Goal: Task Accomplishment & Management: Manage account settings

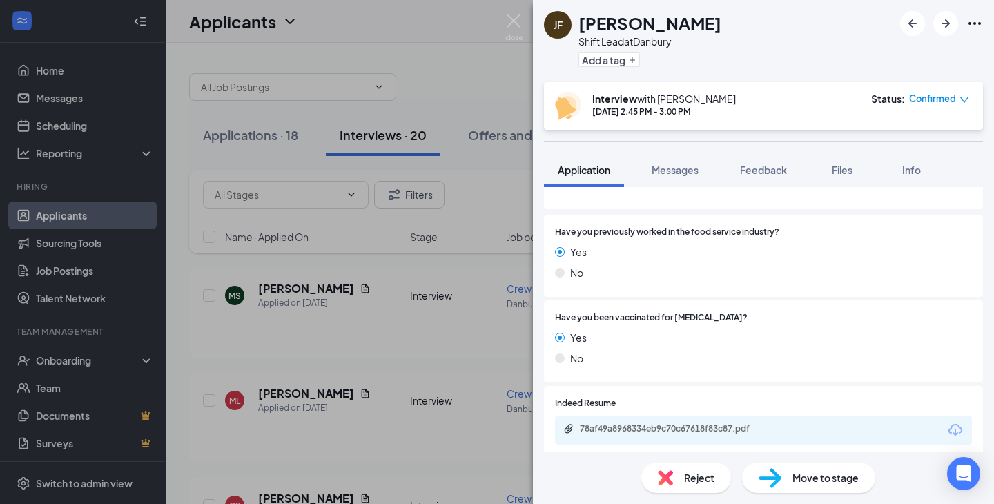
scroll to position [376, 0]
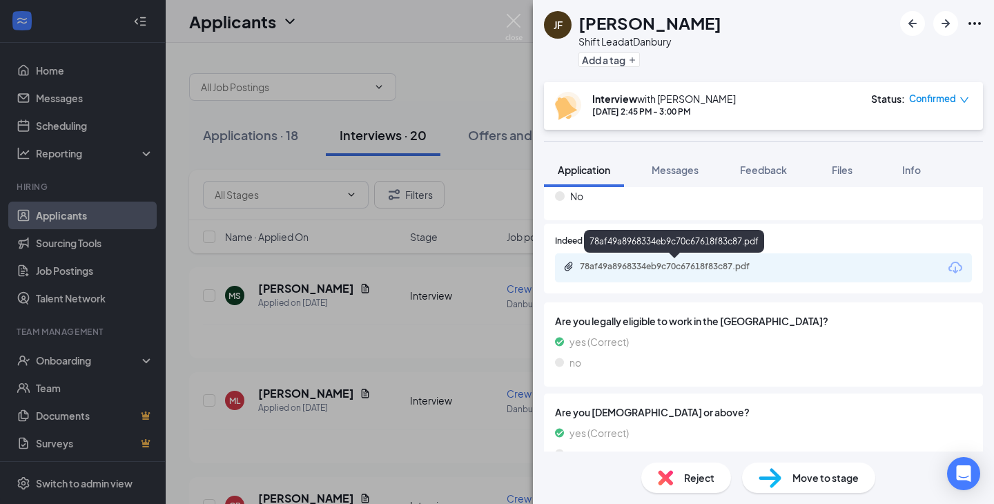
click at [675, 264] on div "78af49a8968334eb9c70c67618f83c87.pdf" at bounding box center [676, 266] width 193 height 11
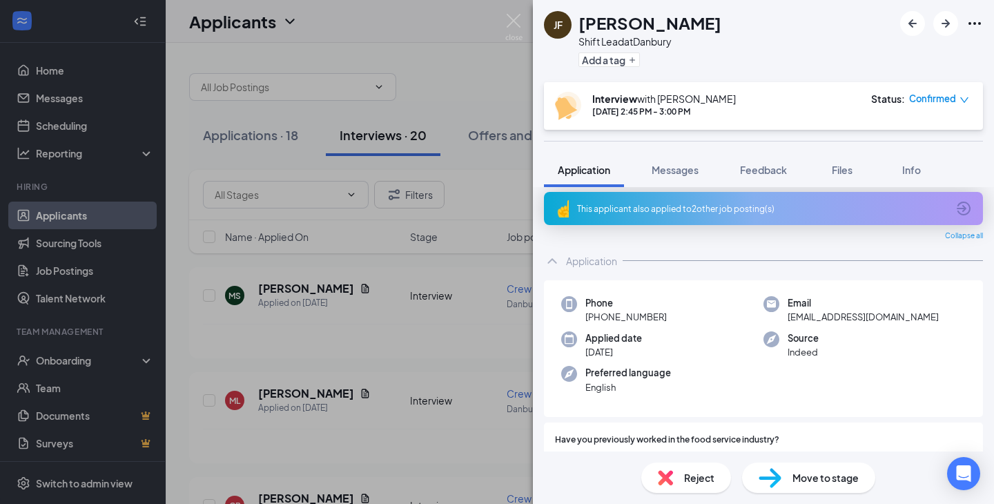
scroll to position [0, 0]
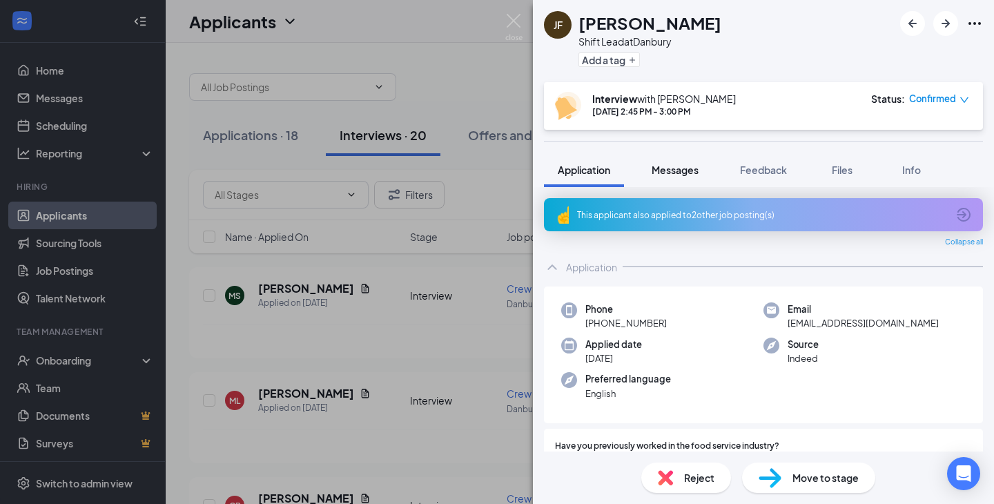
click at [672, 173] on span "Messages" at bounding box center [675, 170] width 47 height 12
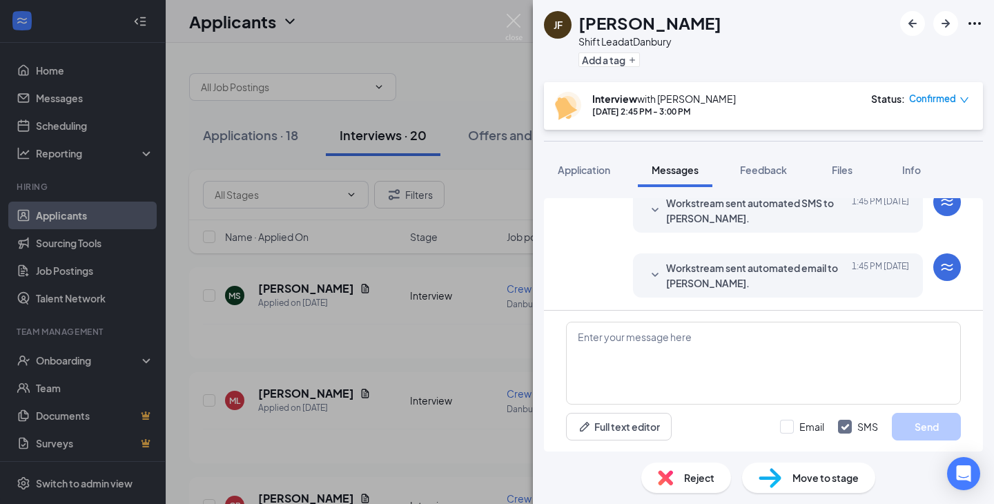
scroll to position [556, 0]
click at [658, 344] on textarea at bounding box center [763, 363] width 395 height 83
paste textarea "[PERSON_NAME] is inviting you to a scheduled Zoom meeting. Topic: Crumbl Crew I…"
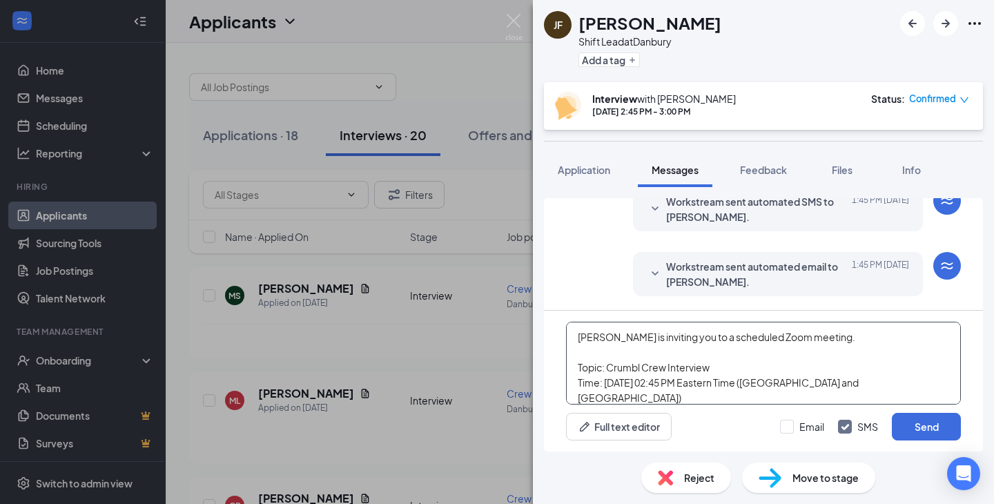
scroll to position [106, 0]
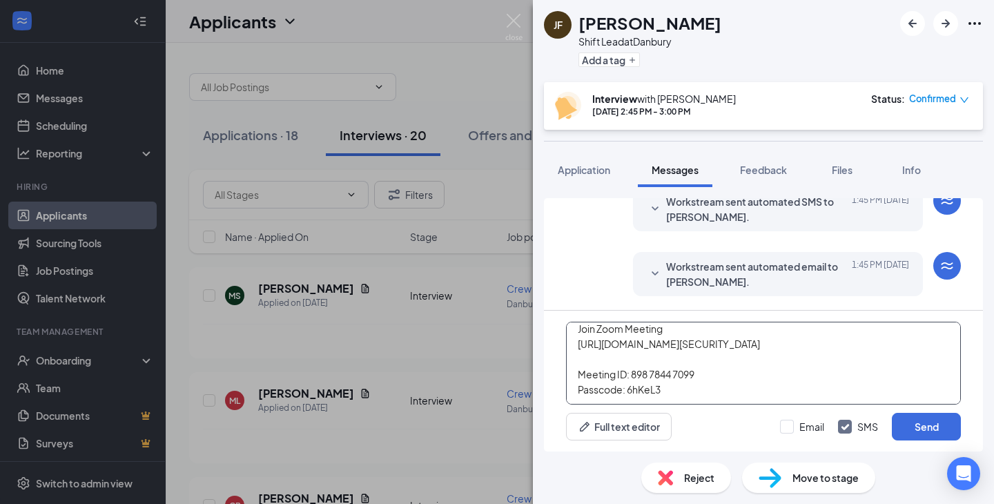
type textarea "[PERSON_NAME] is inviting you to a scheduled Zoom meeting. Topic: Crumbl Crew I…"
click at [796, 435] on div "Email SMS Send" at bounding box center [870, 427] width 181 height 28
click at [792, 424] on input "Email" at bounding box center [802, 427] width 44 height 14
checkbox input "true"
click at [919, 430] on button "Send" at bounding box center [926, 427] width 69 height 28
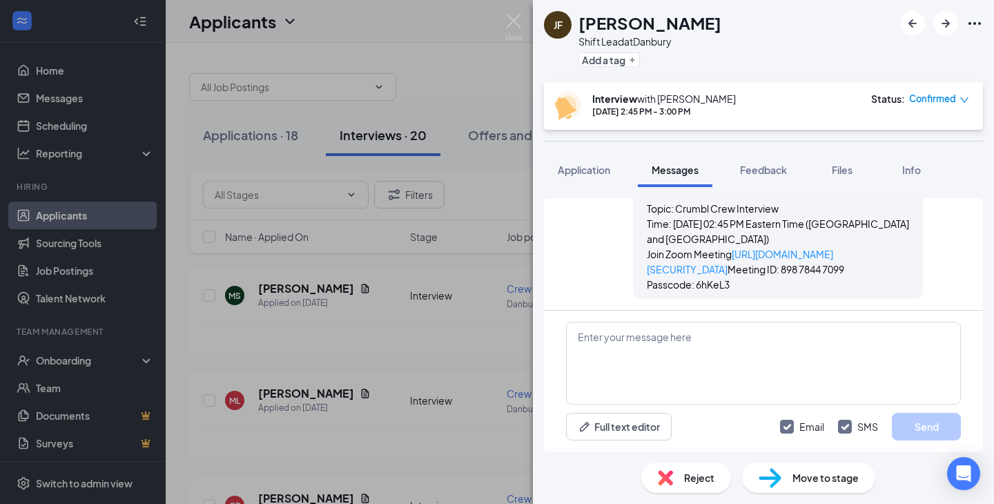
scroll to position [1067, 0]
click at [662, 24] on h1 "[PERSON_NAME]" at bounding box center [649, 22] width 143 height 23
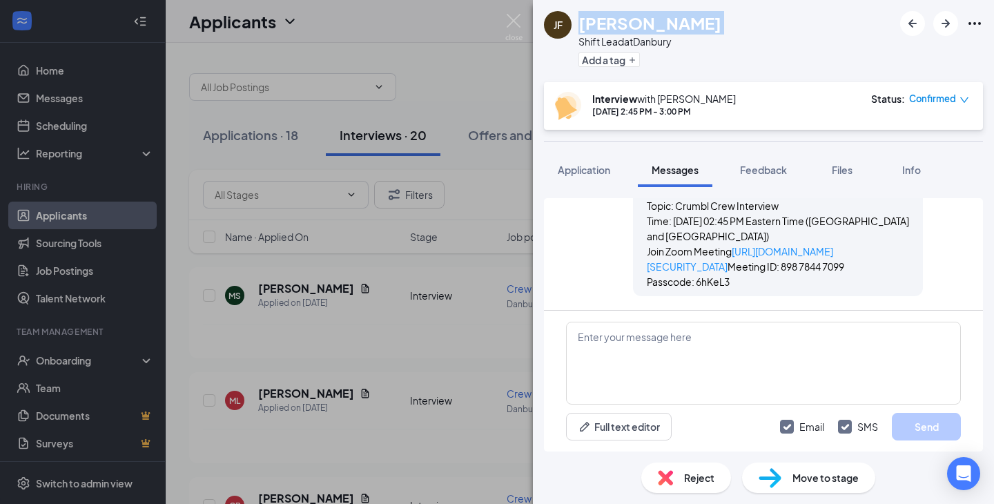
click at [662, 24] on h1 "[PERSON_NAME]" at bounding box center [649, 22] width 143 height 23
copy h1 "[PERSON_NAME]"
click at [620, 19] on h1 "[PERSON_NAME]" at bounding box center [649, 22] width 143 height 23
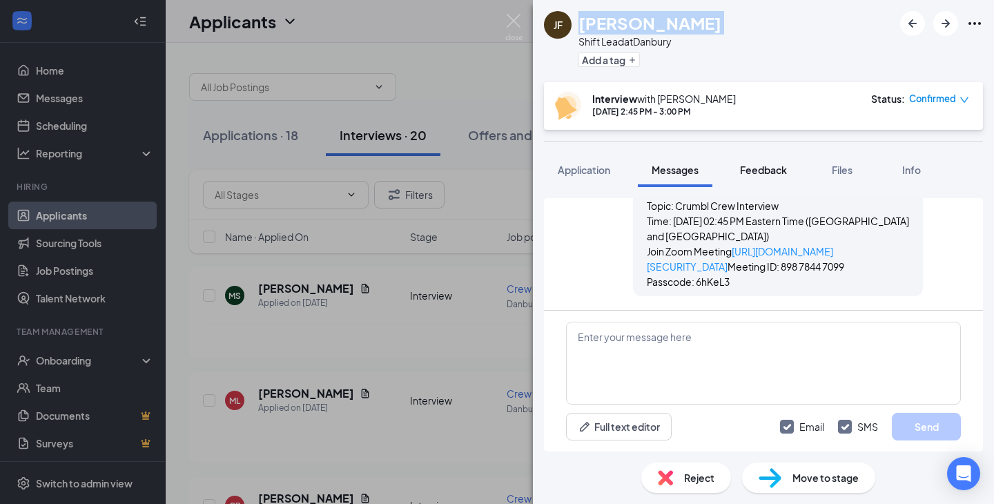
click at [782, 170] on span "Feedback" at bounding box center [763, 170] width 47 height 12
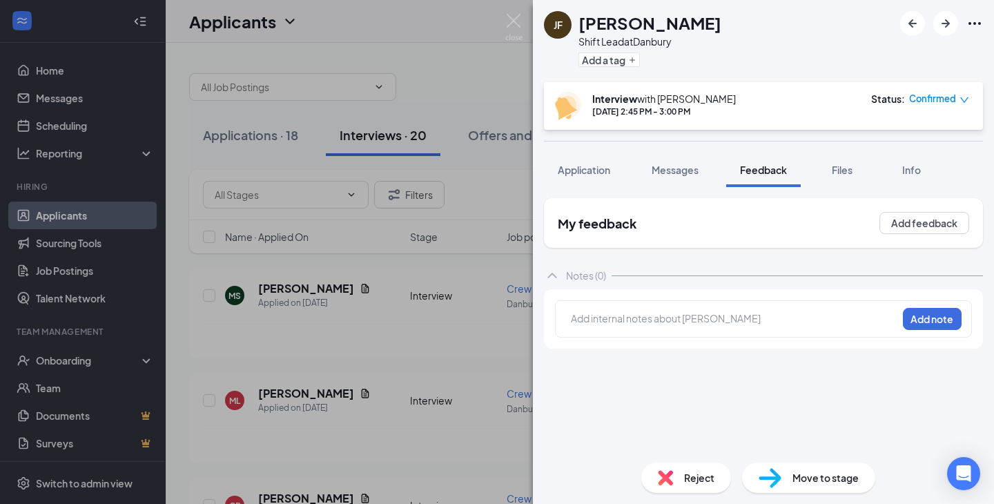
click at [781, 329] on div at bounding box center [733, 320] width 325 height 18
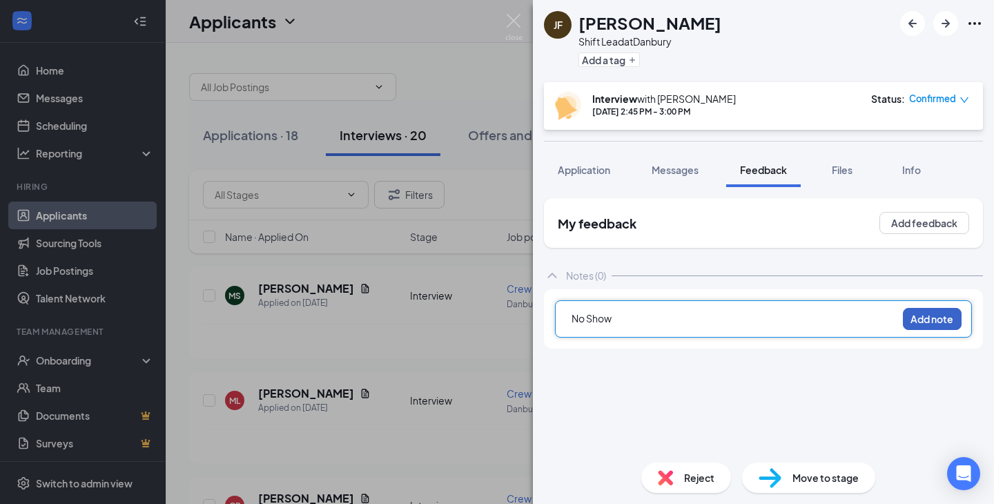
click at [933, 323] on button "Add note" at bounding box center [932, 319] width 59 height 22
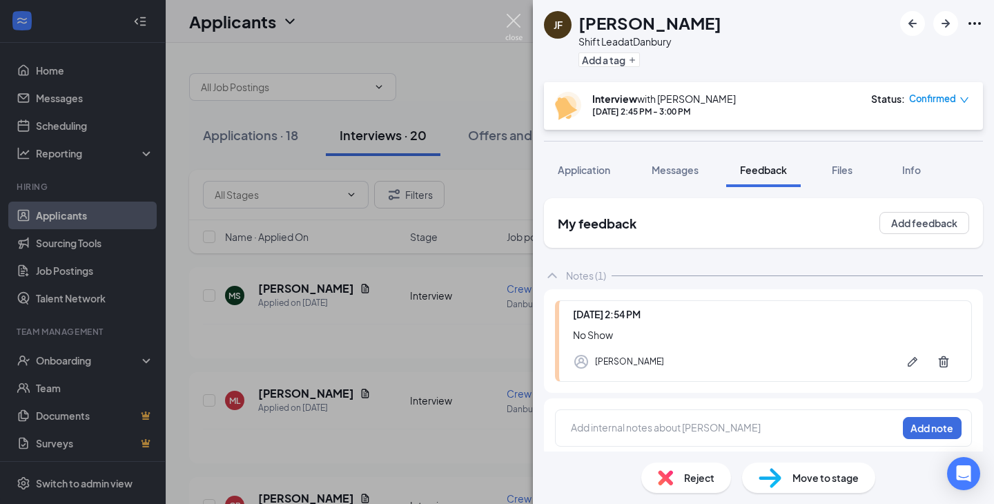
click at [511, 16] on img at bounding box center [513, 27] width 17 height 27
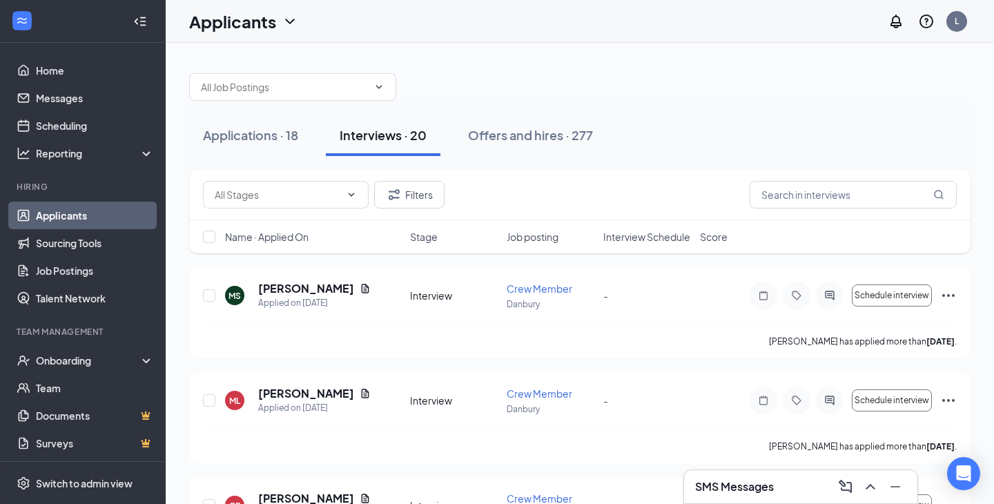
click at [669, 241] on span "Interview Schedule" at bounding box center [646, 237] width 87 height 14
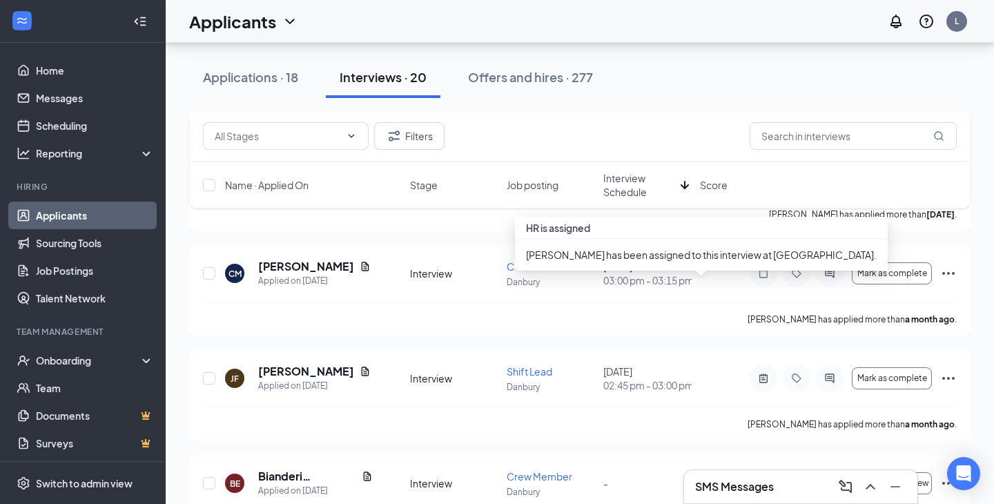
scroll to position [250, 0]
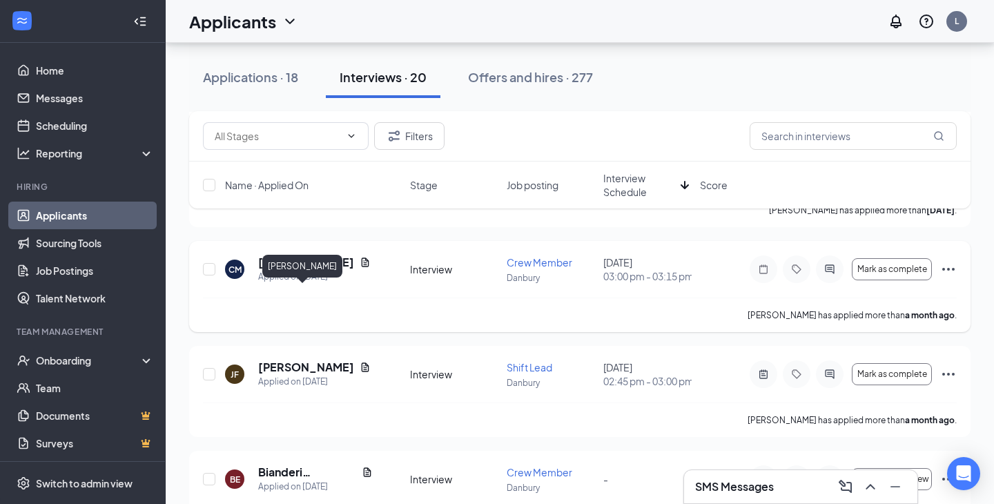
click at [311, 270] on h5 "[PERSON_NAME]" at bounding box center [306, 262] width 96 height 15
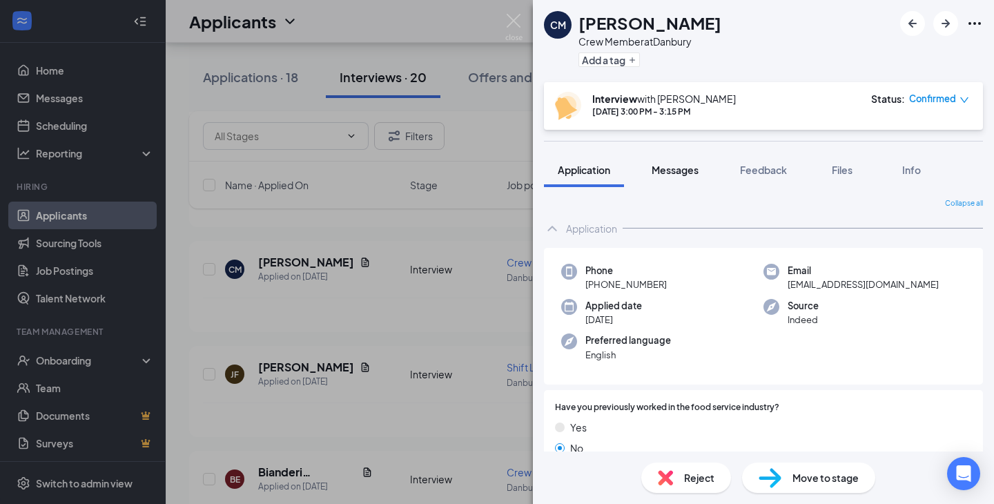
click at [675, 173] on span "Messages" at bounding box center [675, 170] width 47 height 12
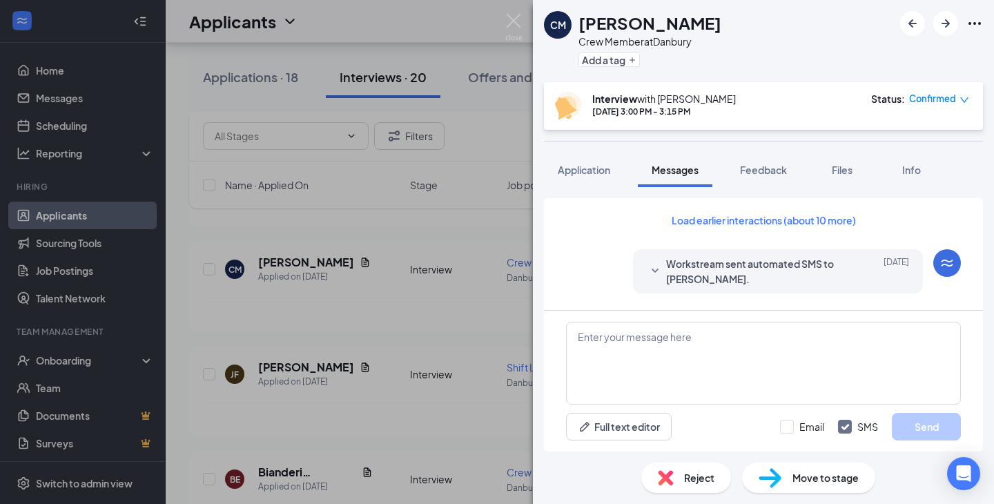
scroll to position [556, 0]
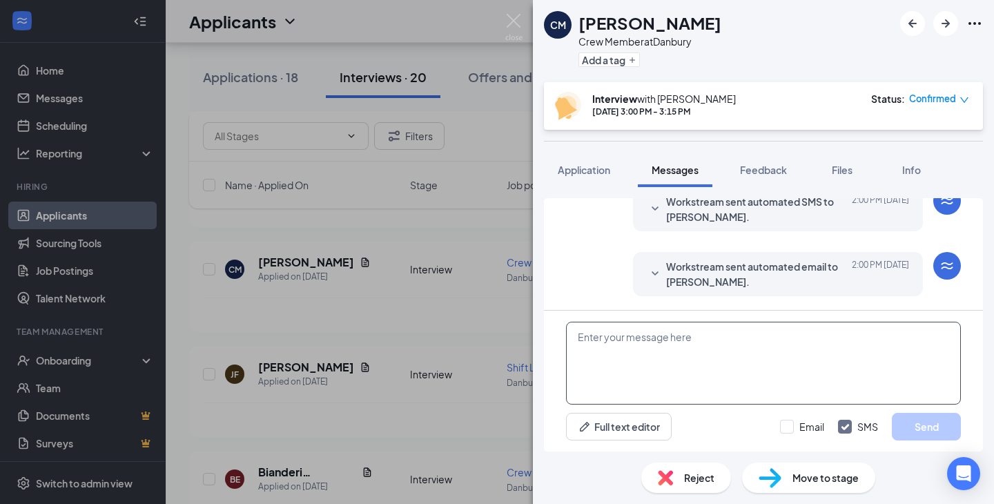
click at [729, 349] on textarea at bounding box center [763, 363] width 395 height 83
paste textarea "[PERSON_NAME] is inviting you to a scheduled Zoom meeting. Topic: Crumbl Crew I…"
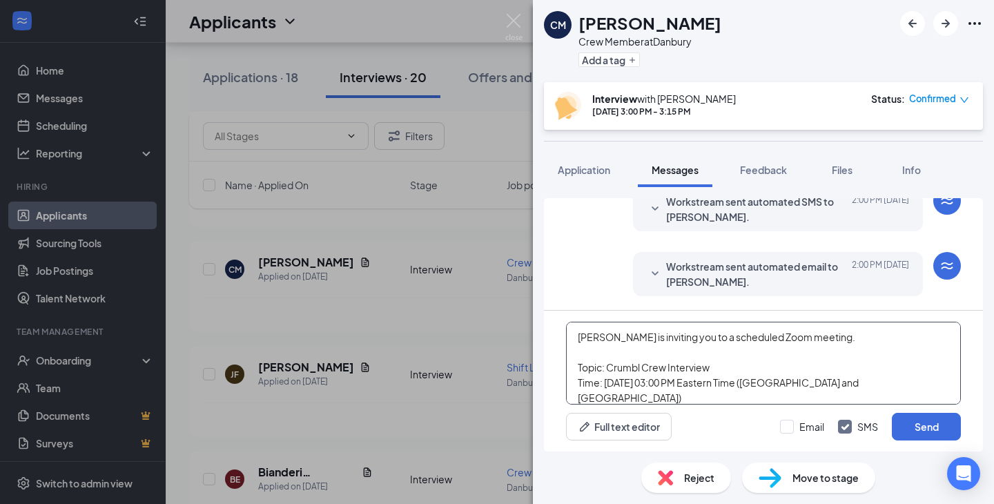
scroll to position [106, 0]
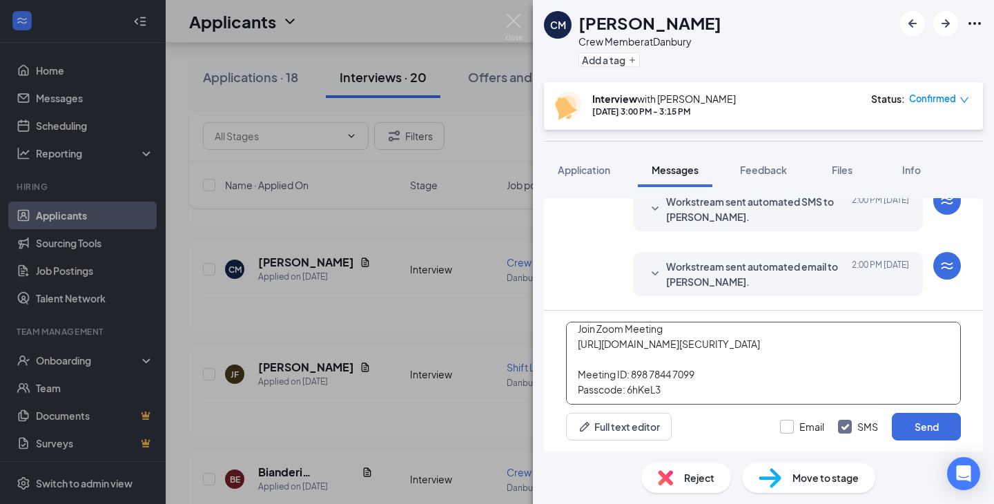
type textarea "[PERSON_NAME] is inviting you to a scheduled Zoom meeting. Topic: Crumbl Crew I…"
click at [792, 430] on input "Email" at bounding box center [802, 427] width 44 height 14
checkbox input "true"
click at [904, 433] on button "Send" at bounding box center [926, 427] width 69 height 28
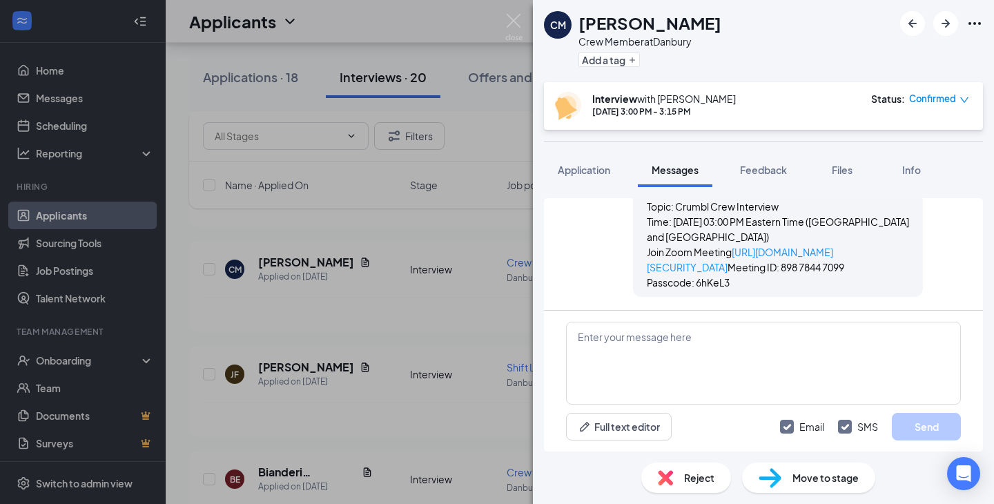
scroll to position [1039, 0]
click at [624, 23] on h1 "[PERSON_NAME]" at bounding box center [649, 22] width 143 height 23
copy h1 "[PERSON_NAME]"
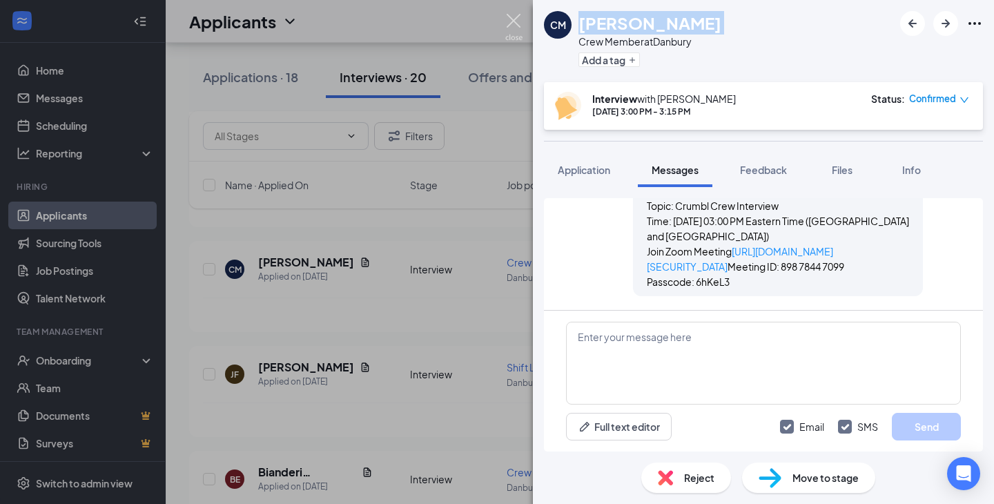
click at [514, 22] on img at bounding box center [513, 27] width 17 height 27
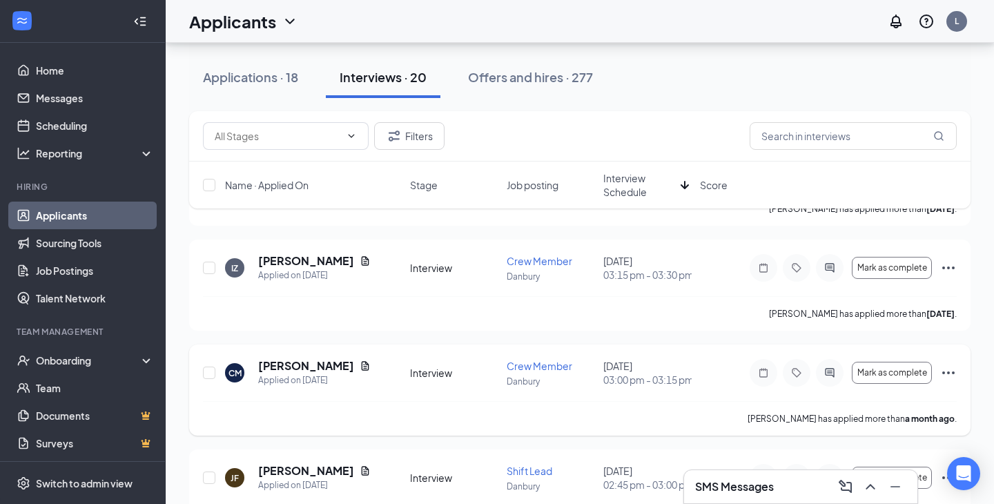
scroll to position [144, 0]
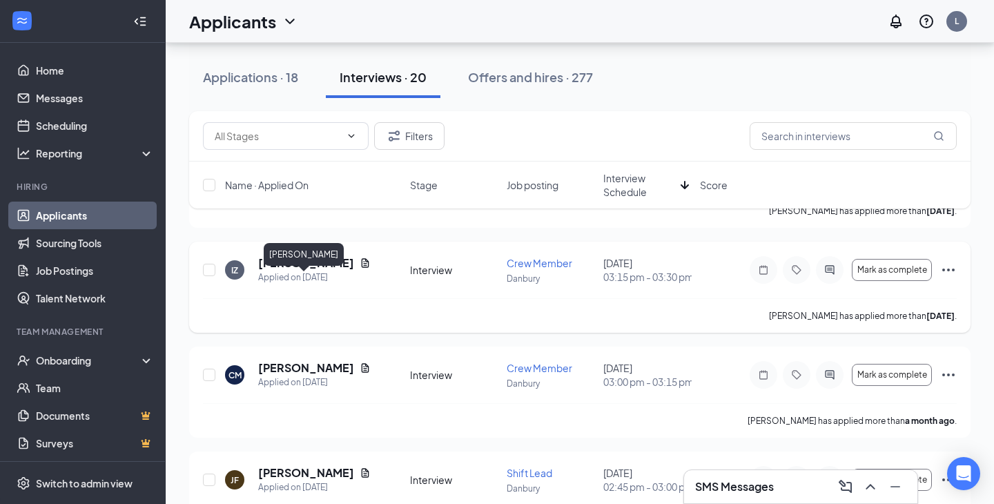
click at [295, 271] on h5 "[PERSON_NAME]" at bounding box center [306, 262] width 96 height 15
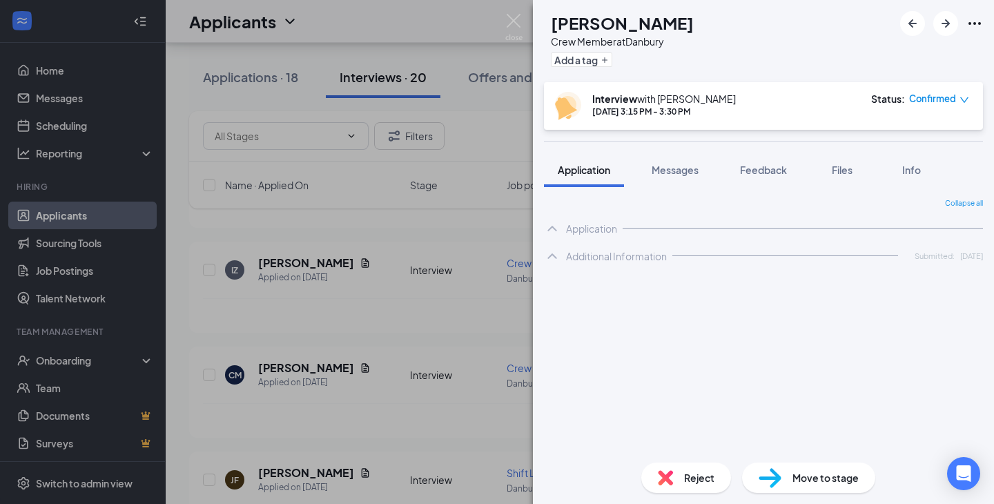
click at [672, 174] on span "Messages" at bounding box center [675, 170] width 47 height 12
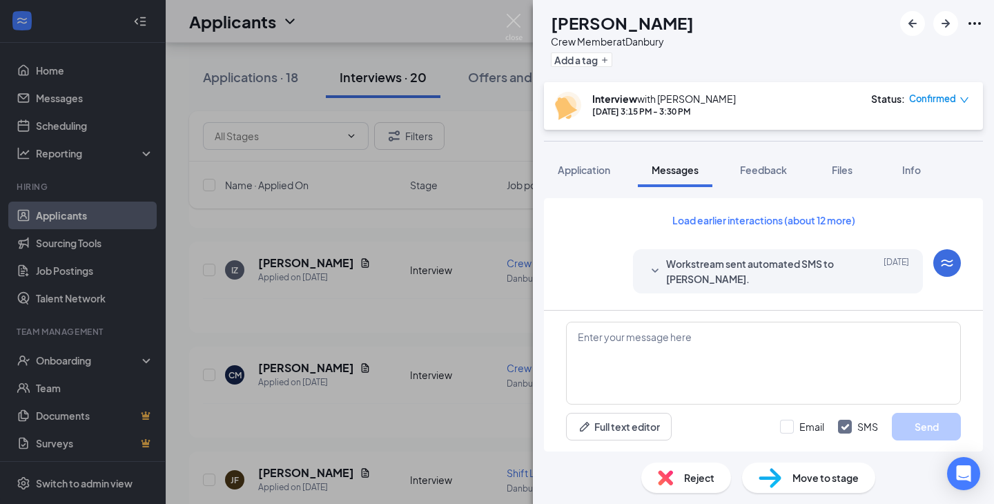
scroll to position [556, 0]
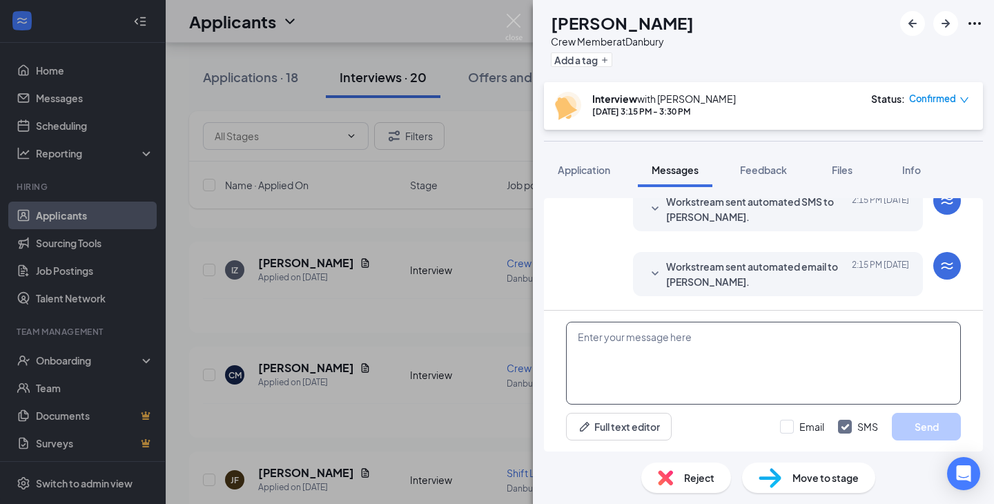
click at [739, 329] on textarea at bounding box center [763, 363] width 395 height 83
paste textarea "[PERSON_NAME] is inviting you to a scheduled Zoom meeting. Topic: Crumbl Crew I…"
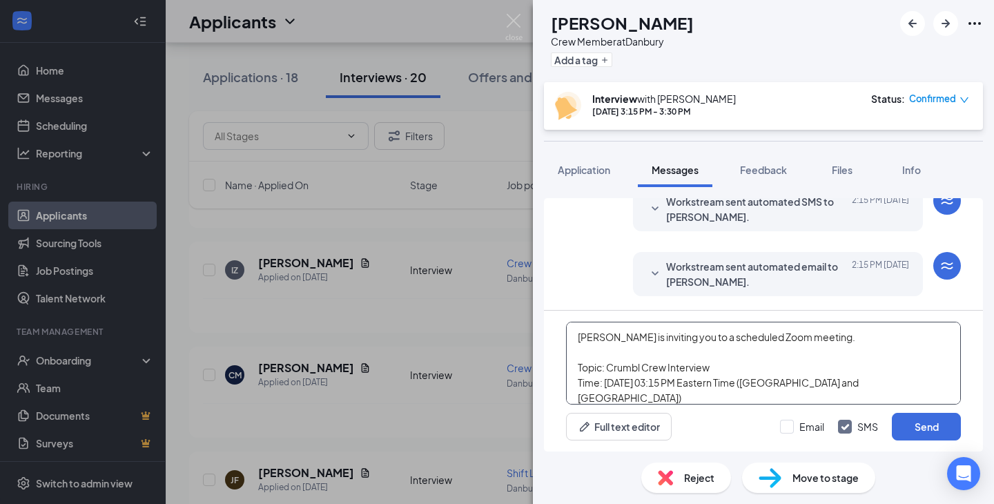
scroll to position [106, 0]
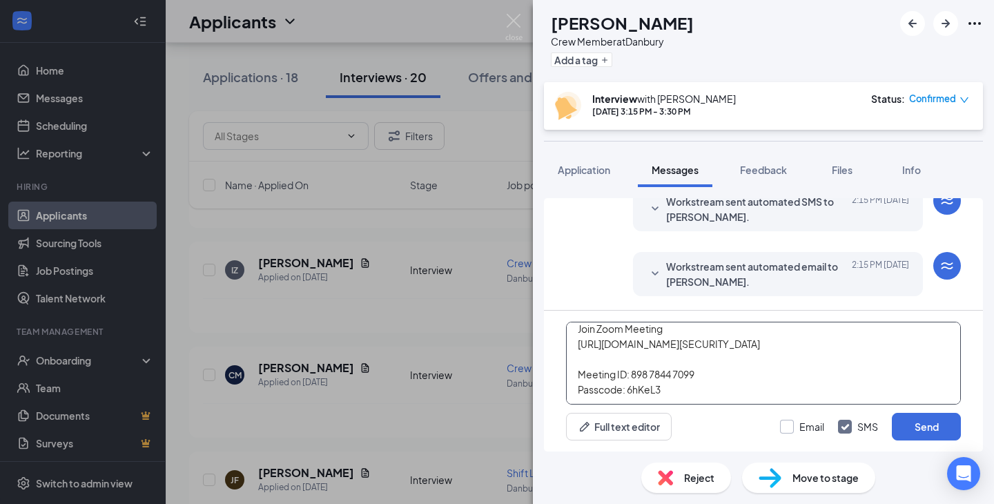
type textarea "[PERSON_NAME] is inviting you to a scheduled Zoom meeting. Topic: Crumbl Crew I…"
click at [803, 420] on input "Email" at bounding box center [802, 427] width 44 height 14
checkbox input "true"
click at [921, 431] on button "Send" at bounding box center [926, 427] width 69 height 28
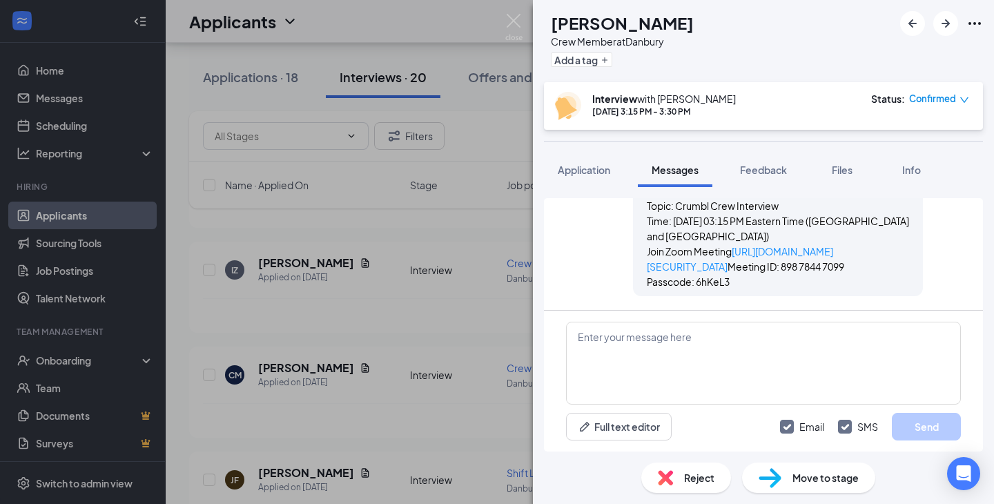
scroll to position [1039, 0]
click at [517, 29] on img at bounding box center [513, 27] width 17 height 27
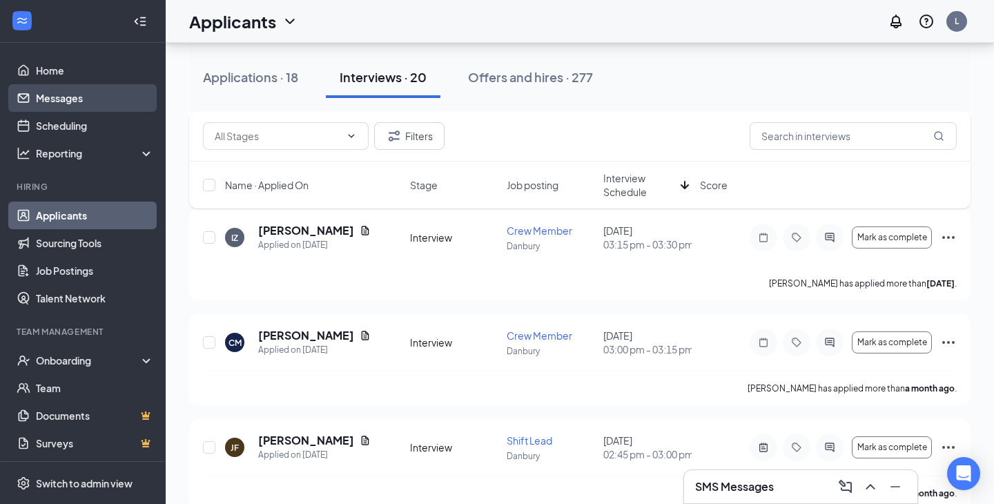
scroll to position [180, 0]
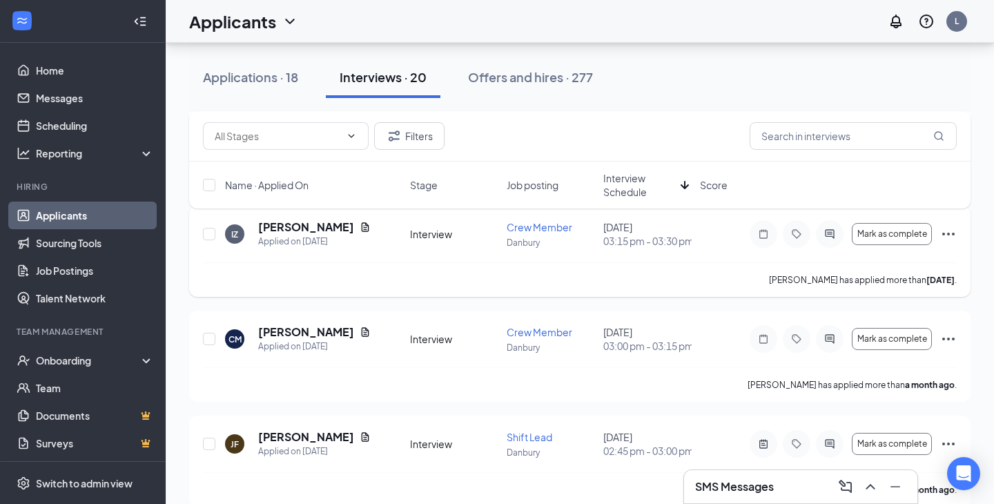
click at [311, 235] on h5 "[PERSON_NAME]" at bounding box center [306, 226] width 96 height 15
click at [284, 235] on h5 "[PERSON_NAME]" at bounding box center [306, 226] width 96 height 15
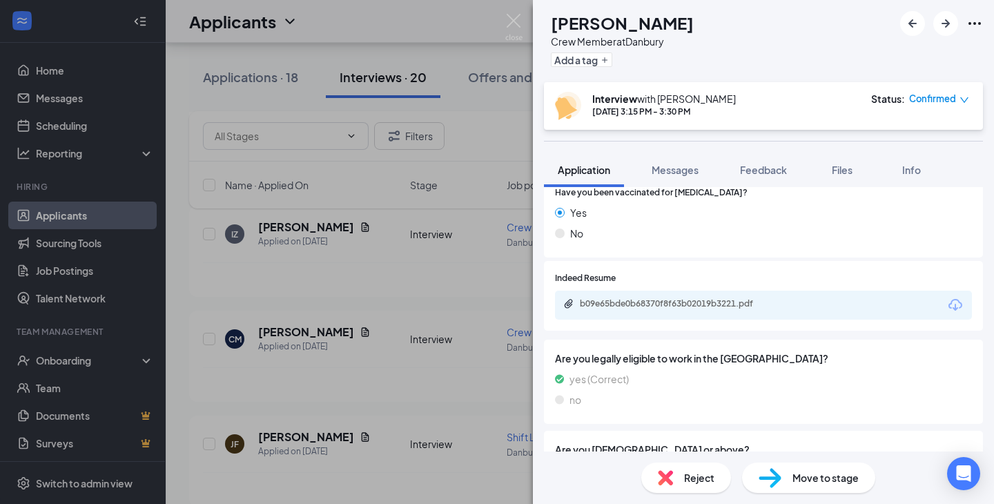
scroll to position [298, 0]
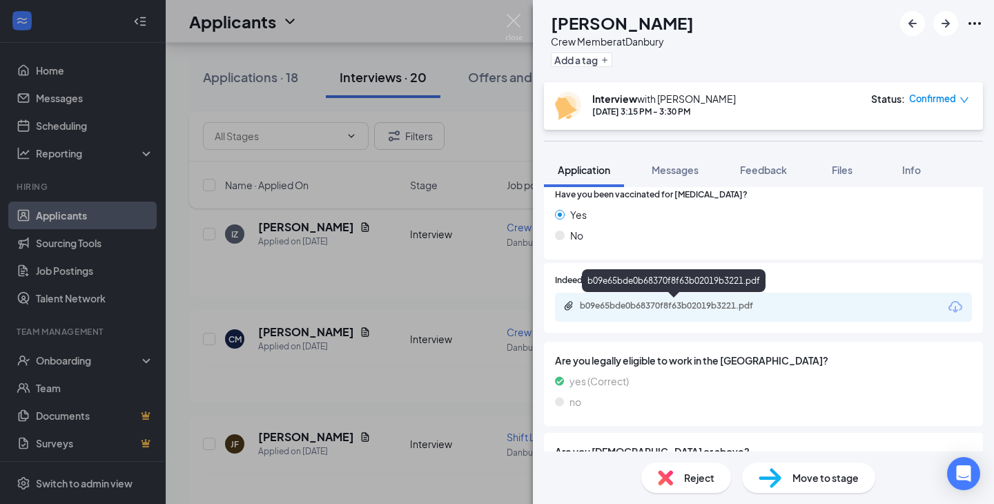
click at [672, 304] on div "b09e65bde0b68370f8f63b02019b3221.pdf" at bounding box center [676, 305] width 193 height 11
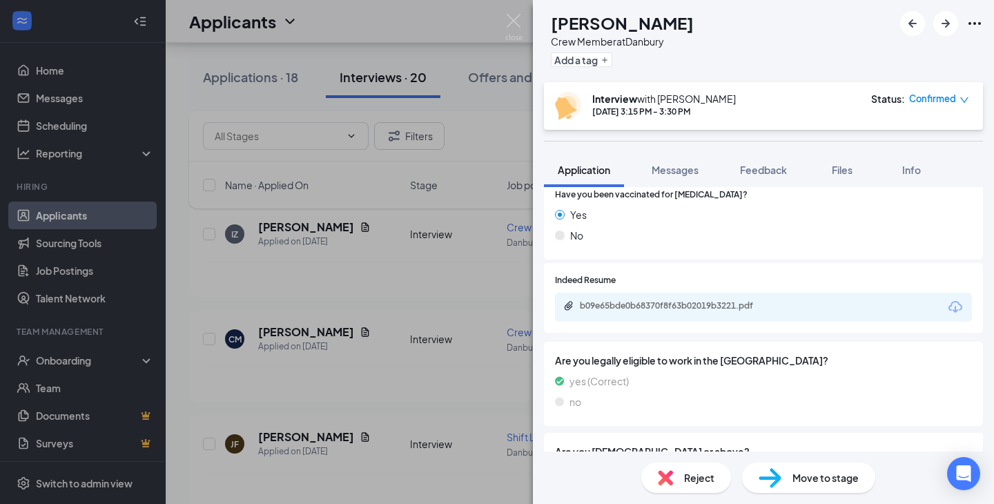
click at [627, 22] on h1 "[PERSON_NAME]" at bounding box center [622, 22] width 143 height 23
click at [614, 22] on h1 "[PERSON_NAME]" at bounding box center [622, 22] width 143 height 23
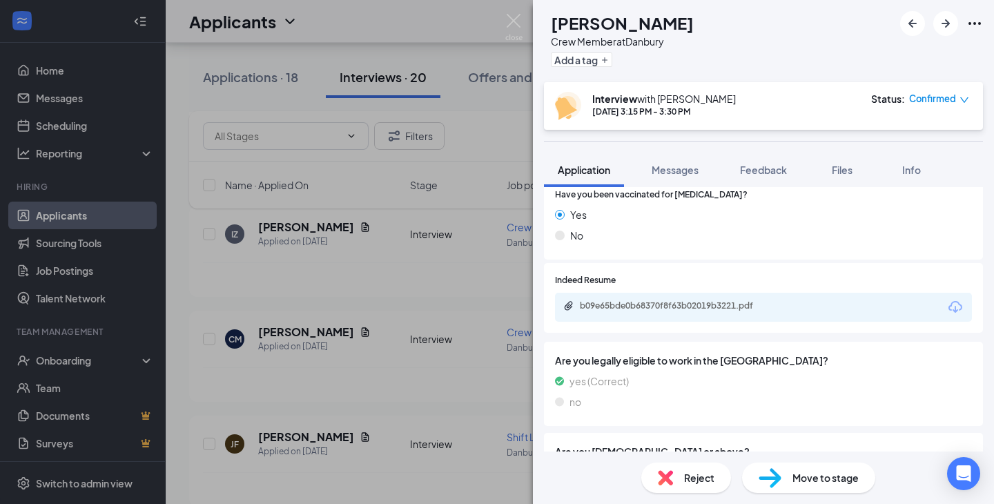
click at [640, 23] on h1 "[PERSON_NAME]" at bounding box center [622, 22] width 143 height 23
click at [628, 24] on h1 "[PERSON_NAME]" at bounding box center [622, 22] width 143 height 23
copy h1 "[PERSON_NAME]"
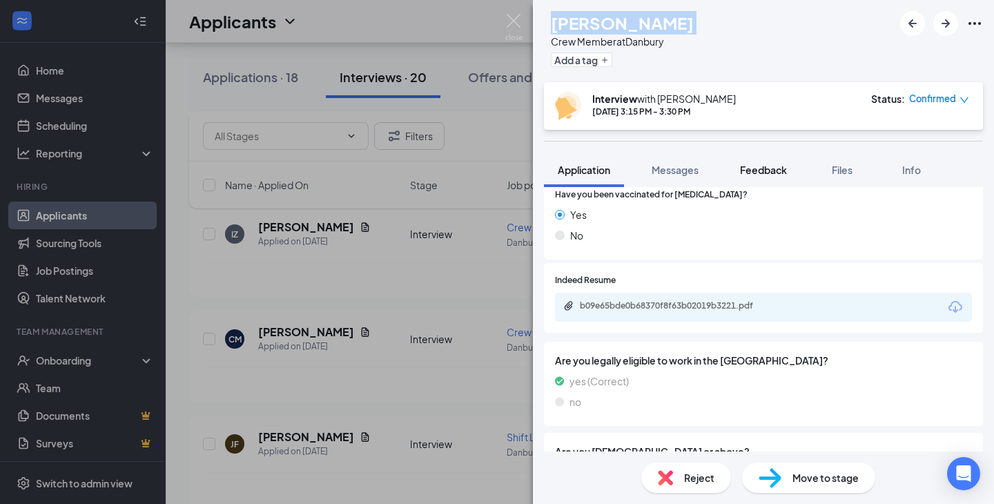
click at [759, 174] on span "Feedback" at bounding box center [763, 170] width 47 height 12
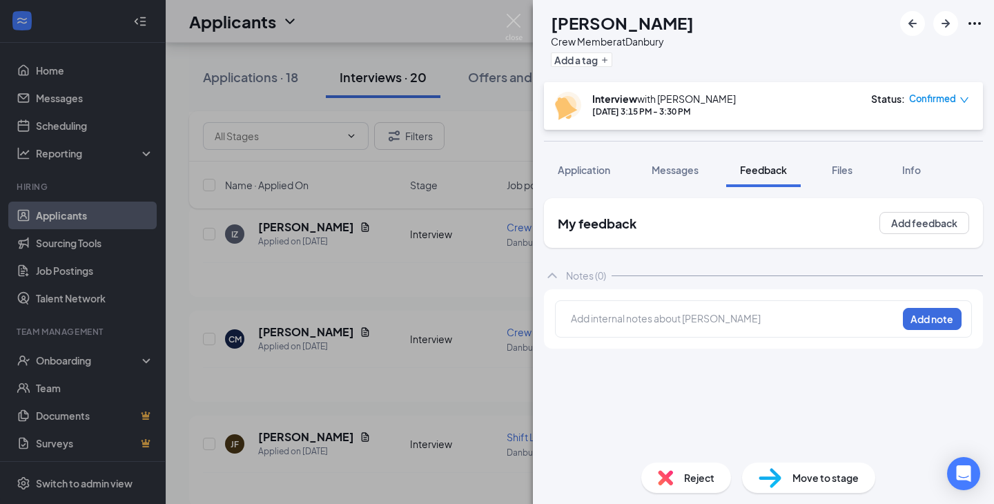
click at [683, 342] on div "Add internal notes about [PERSON_NAME] Add note" at bounding box center [763, 318] width 439 height 59
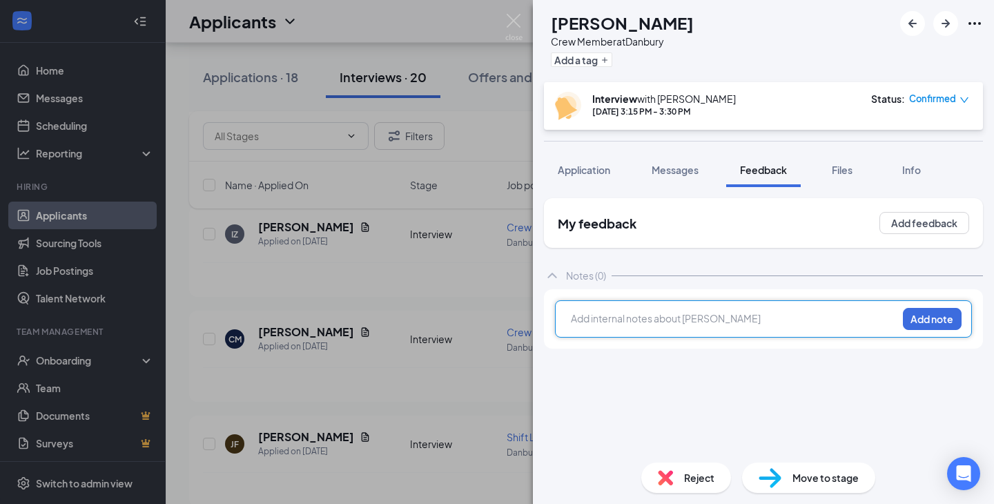
click at [685, 315] on div at bounding box center [733, 318] width 325 height 14
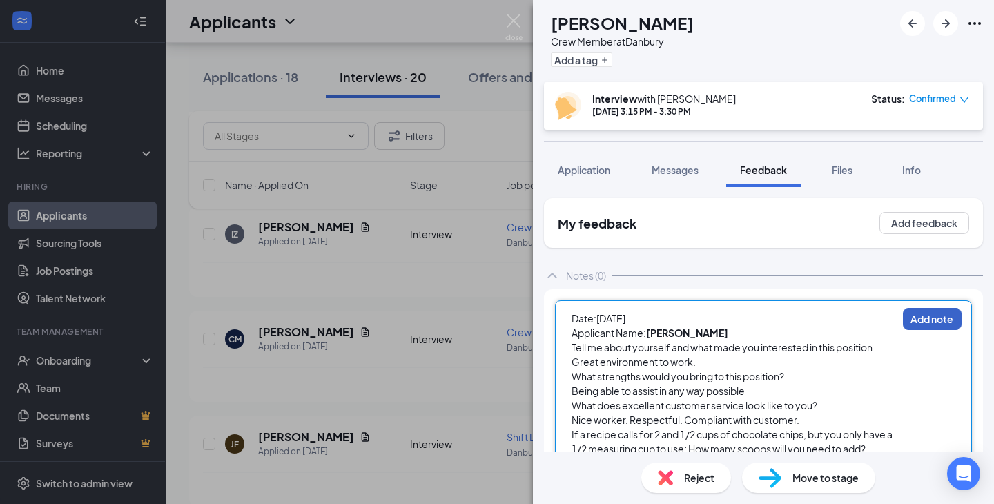
click at [922, 324] on button "Add note" at bounding box center [932, 319] width 59 height 22
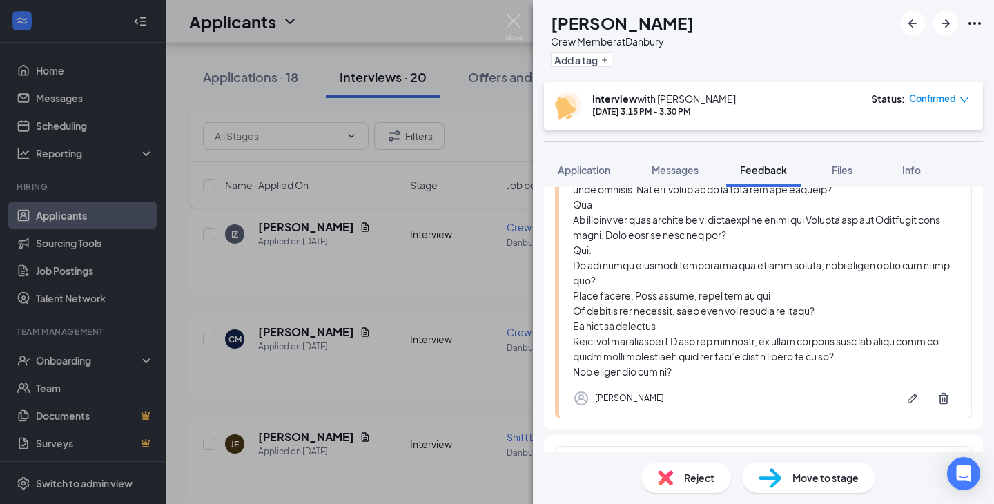
scroll to position [568, 0]
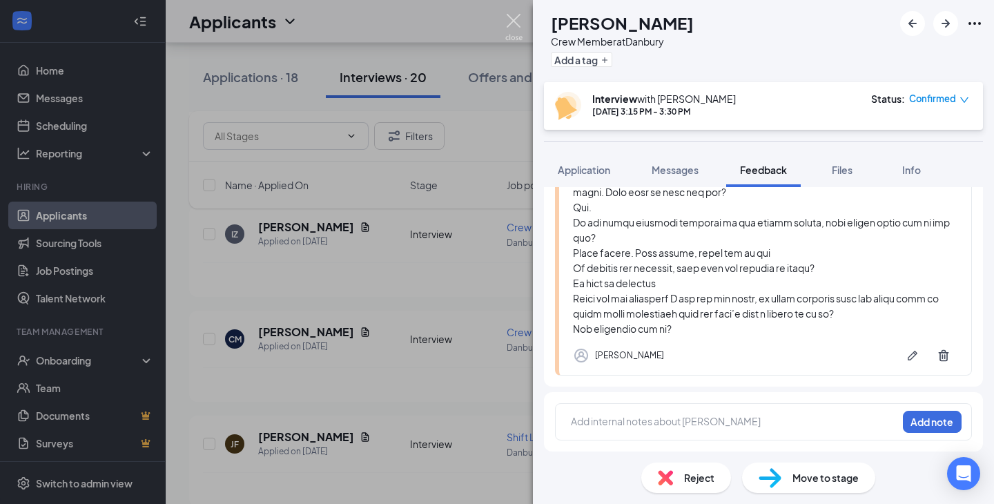
click at [510, 22] on img at bounding box center [513, 27] width 17 height 27
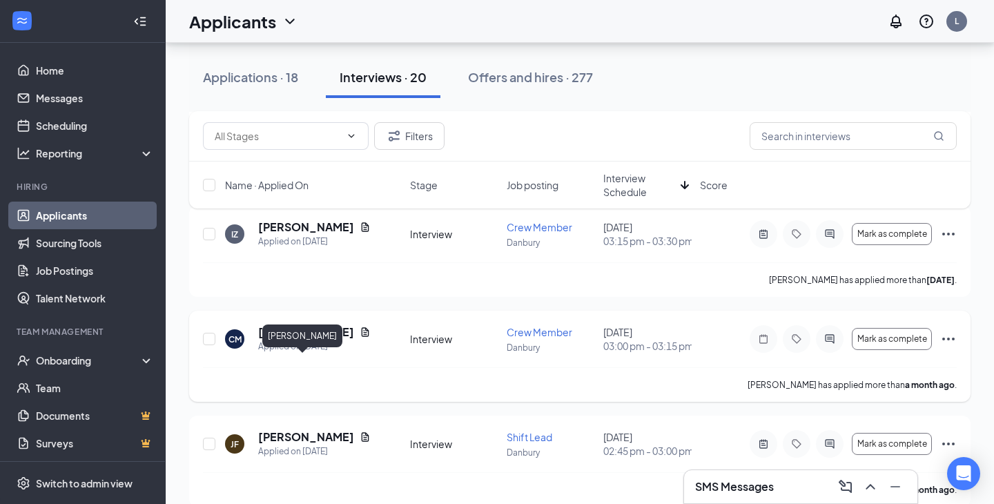
click at [309, 340] on h5 "[PERSON_NAME]" at bounding box center [306, 331] width 96 height 15
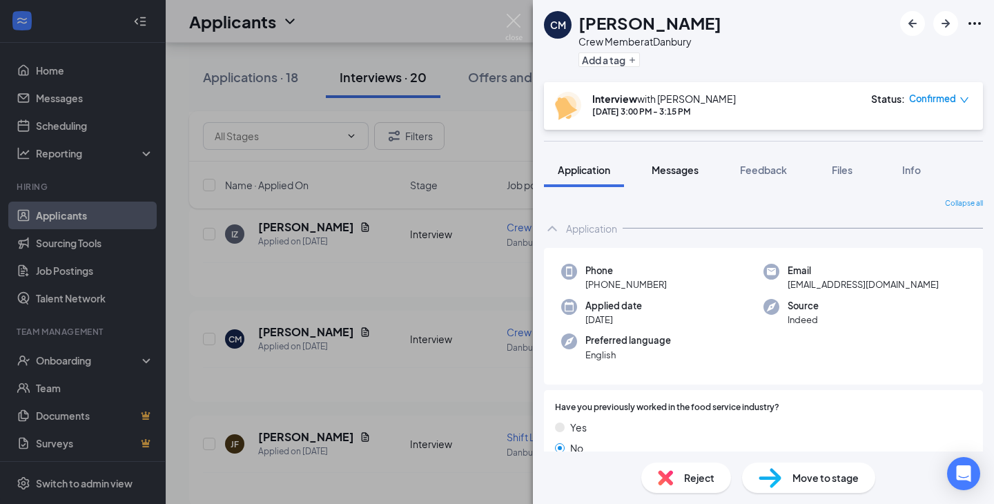
click at [696, 172] on span "Messages" at bounding box center [675, 170] width 47 height 12
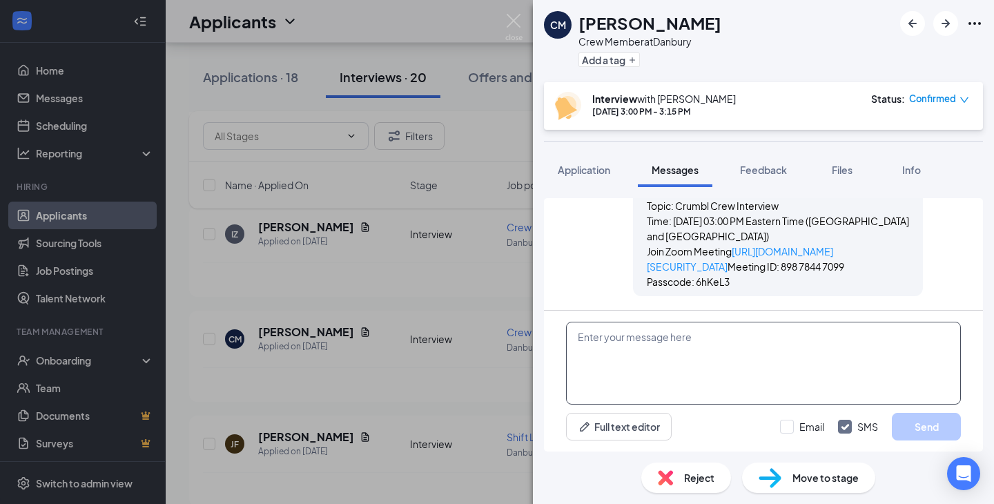
scroll to position [910, 0]
click at [513, 21] on img at bounding box center [513, 27] width 17 height 27
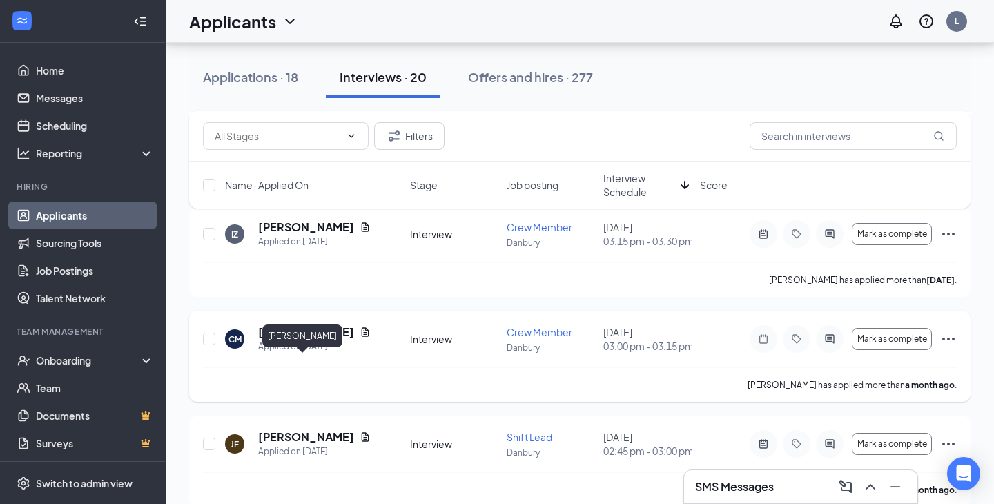
click at [282, 340] on h5 "[PERSON_NAME]" at bounding box center [306, 331] width 96 height 15
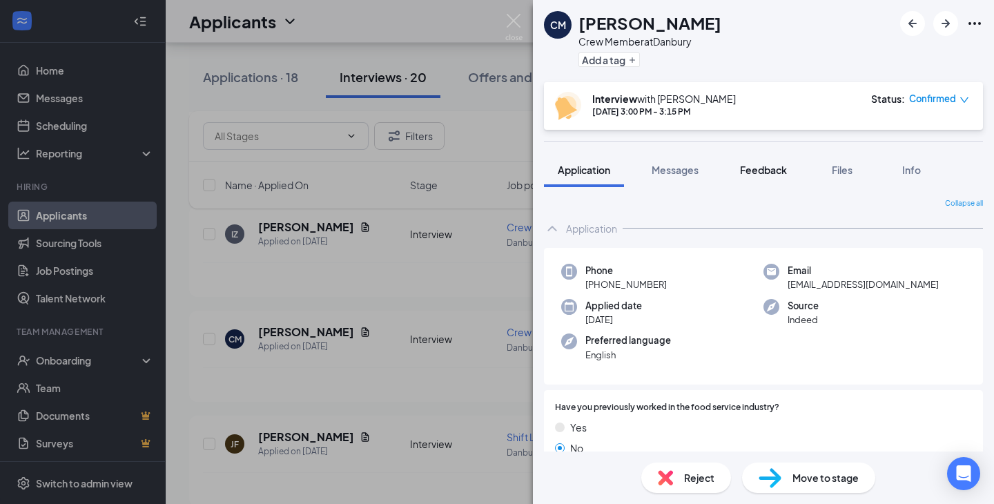
click at [754, 175] on span "Feedback" at bounding box center [763, 170] width 47 height 12
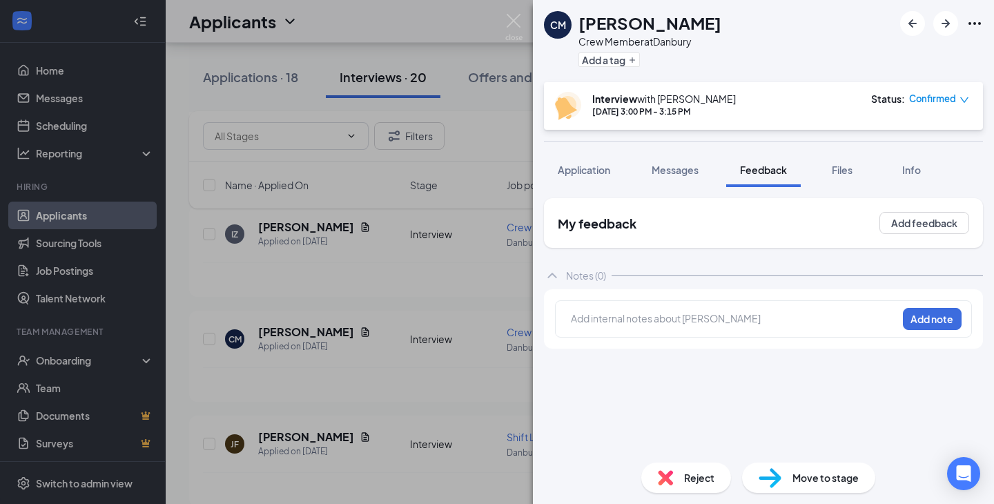
click at [707, 323] on div at bounding box center [733, 318] width 325 height 14
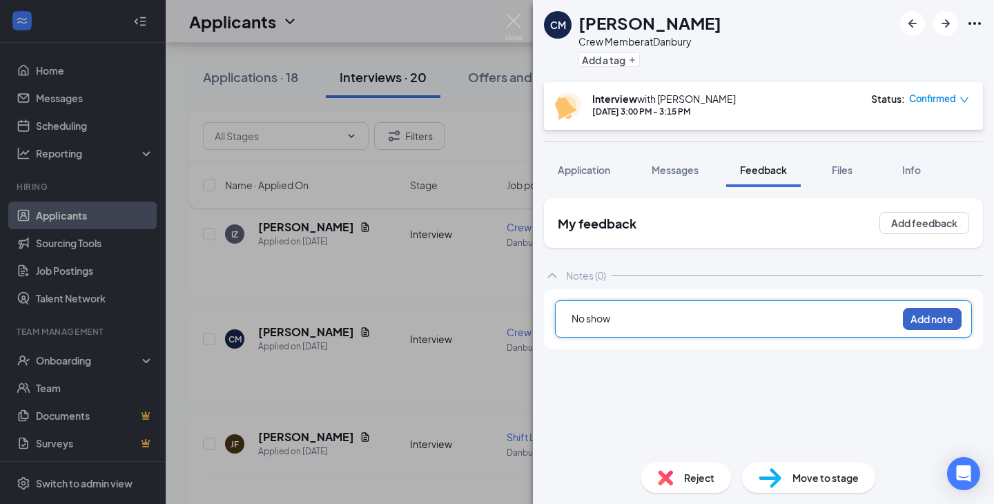
click at [930, 321] on button "Add note" at bounding box center [932, 319] width 59 height 22
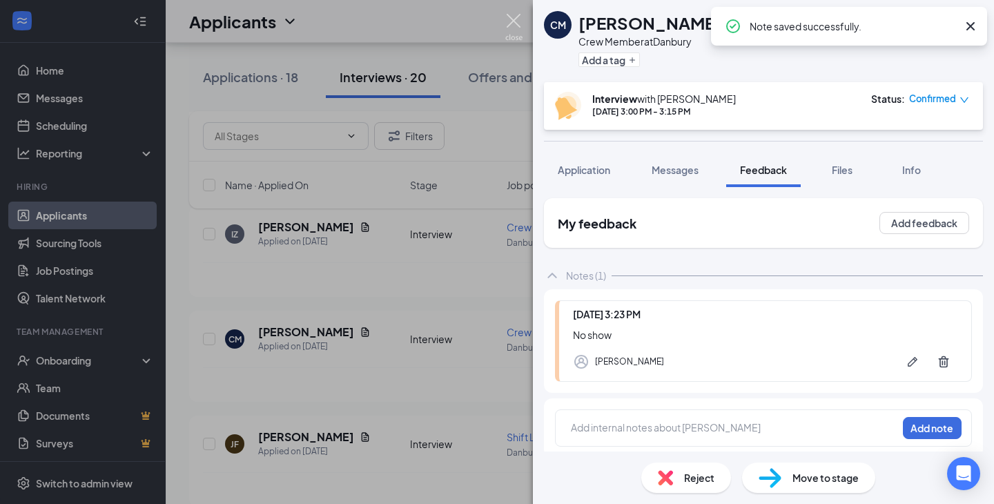
click at [509, 27] on img at bounding box center [513, 27] width 17 height 27
